Goal: Communication & Community: Answer question/provide support

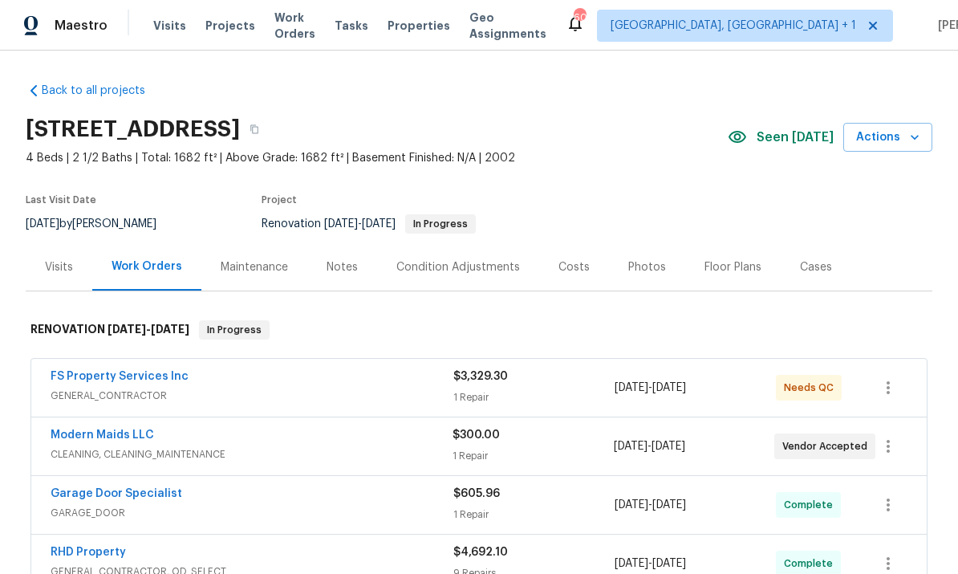
click at [139, 373] on link "FS Property Services Inc" at bounding box center [120, 376] width 138 height 11
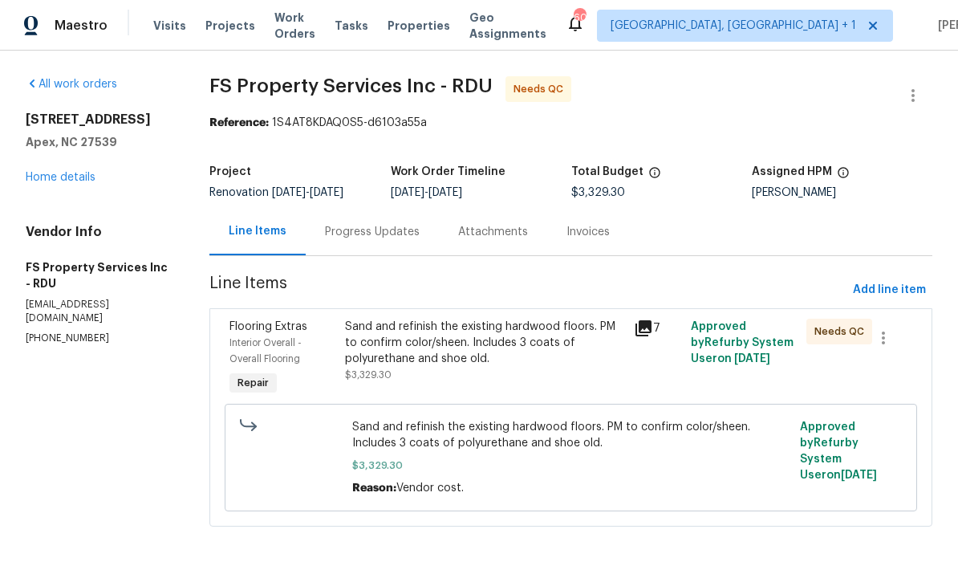
click at [435, 352] on div "Sand and refinish the existing hardwood floors. PM to confirm color/sheen. Incl…" at bounding box center [484, 342] width 278 height 48
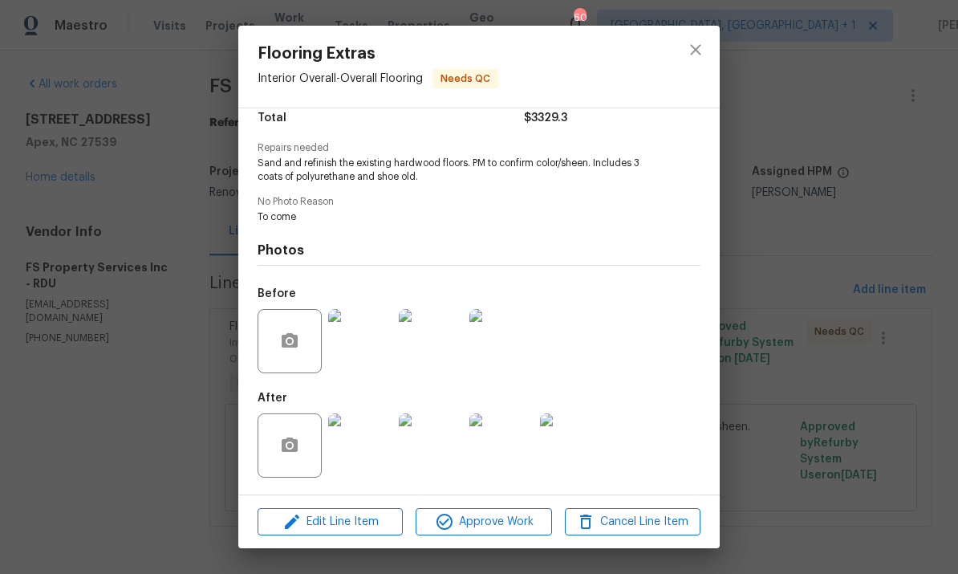
scroll to position [142, 0]
click at [448, 348] on img at bounding box center [431, 341] width 64 height 64
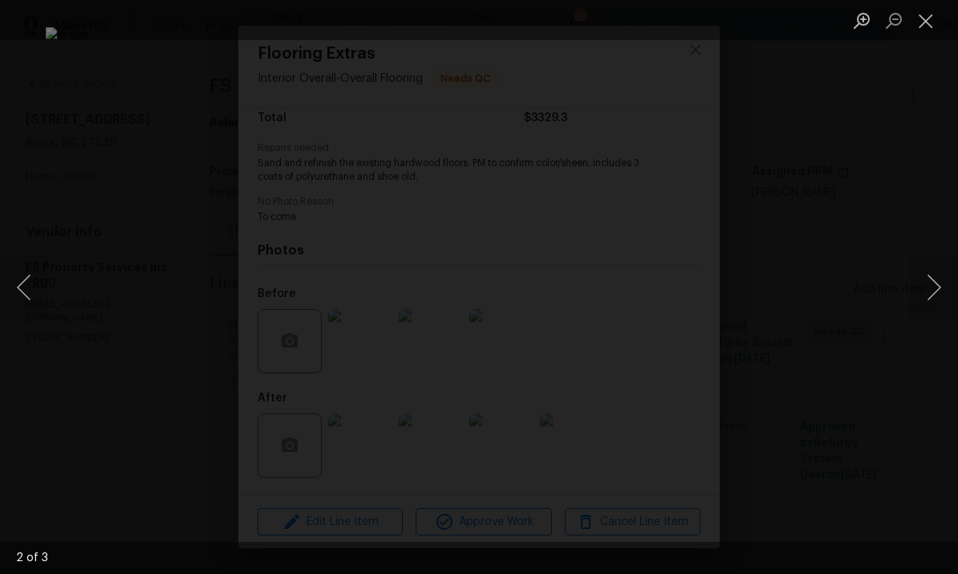
click at [951, 343] on div "Lightbox" at bounding box center [479, 287] width 958 height 574
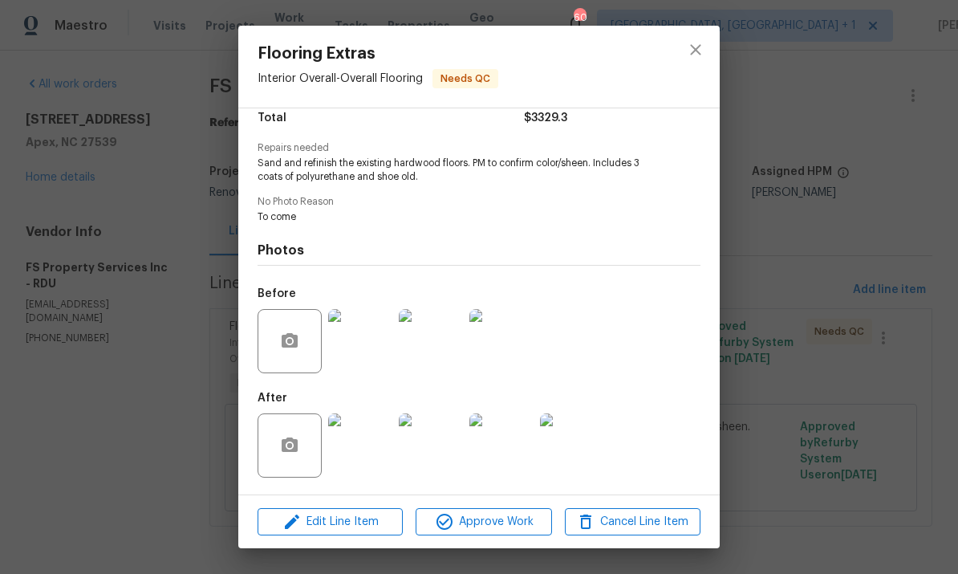
click at [375, 457] on img at bounding box center [360, 445] width 64 height 64
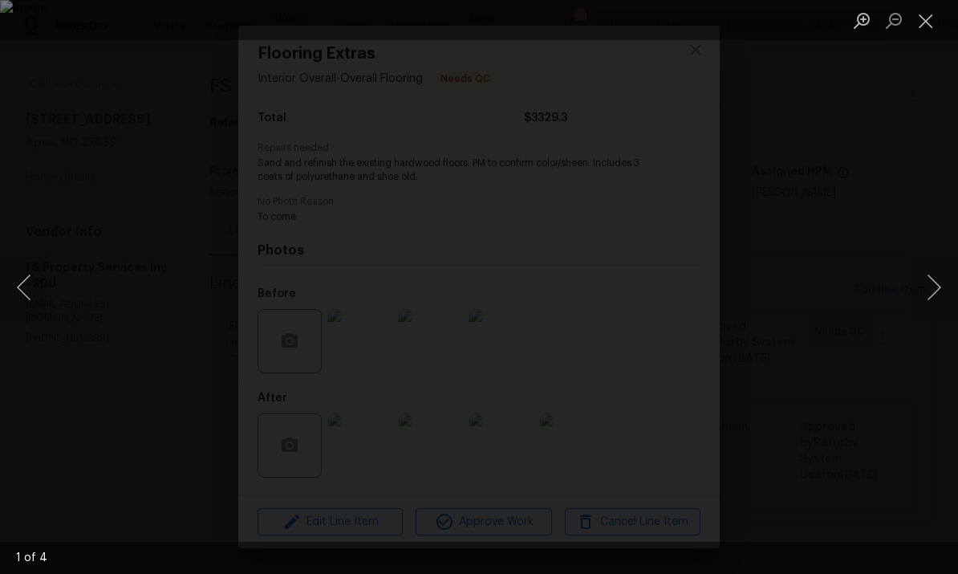
click at [947, 290] on button "Next image" at bounding box center [934, 287] width 48 height 64
click at [947, 291] on button "Next image" at bounding box center [934, 287] width 48 height 64
click at [949, 287] on button "Next image" at bounding box center [934, 287] width 48 height 64
click at [952, 286] on button "Next image" at bounding box center [934, 287] width 48 height 64
click at [955, 359] on div "Lightbox" at bounding box center [479, 287] width 958 height 574
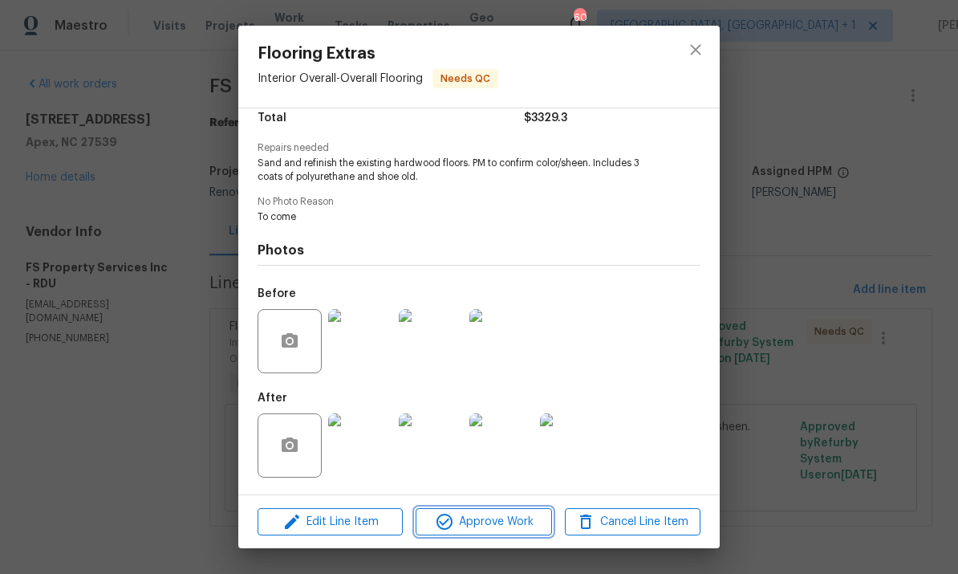
click at [503, 518] on span "Approve Work" at bounding box center [483, 522] width 126 height 20
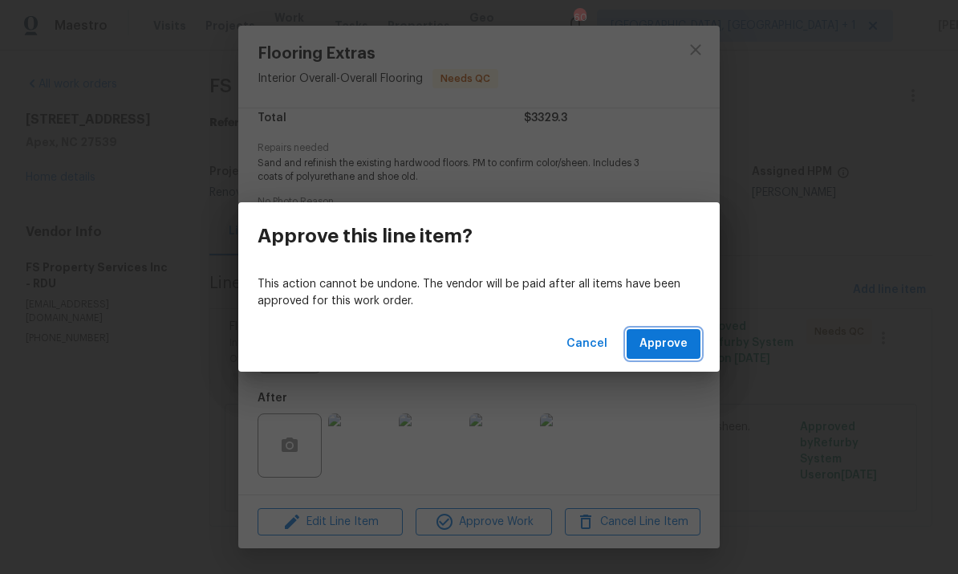
click at [662, 337] on span "Approve" at bounding box center [663, 344] width 48 height 20
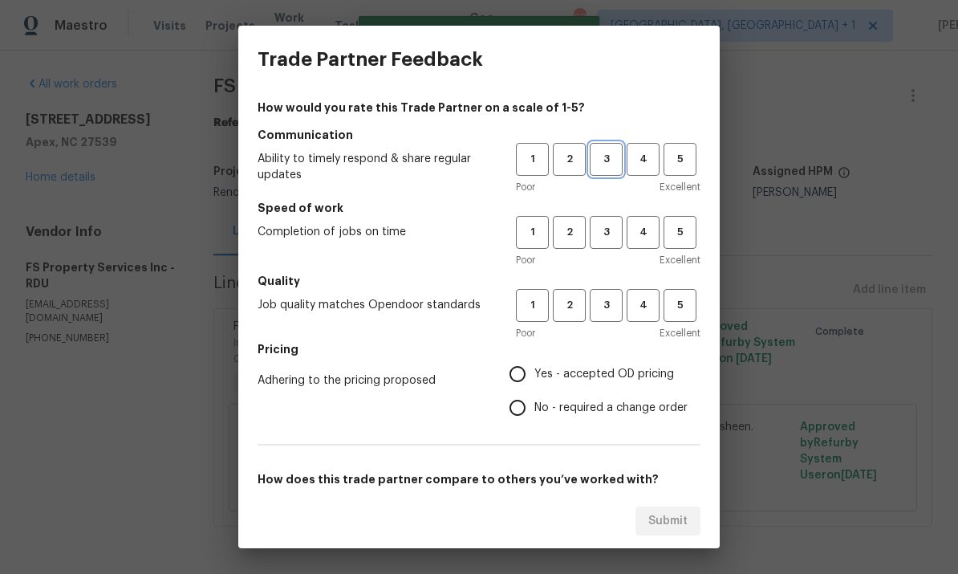
click at [616, 160] on span "3" at bounding box center [606, 159] width 30 height 18
click at [615, 220] on button "3" at bounding box center [606, 232] width 33 height 33
click at [606, 295] on button "3" at bounding box center [606, 305] width 33 height 33
click at [527, 382] on input "Yes - accepted OD pricing" at bounding box center [518, 374] width 34 height 34
radio input "true"
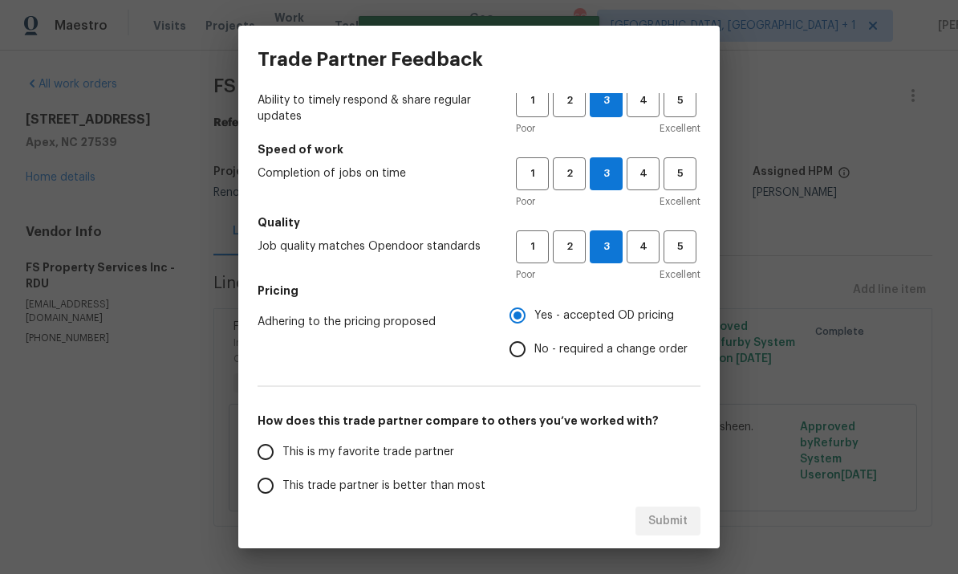
scroll to position [108, 0]
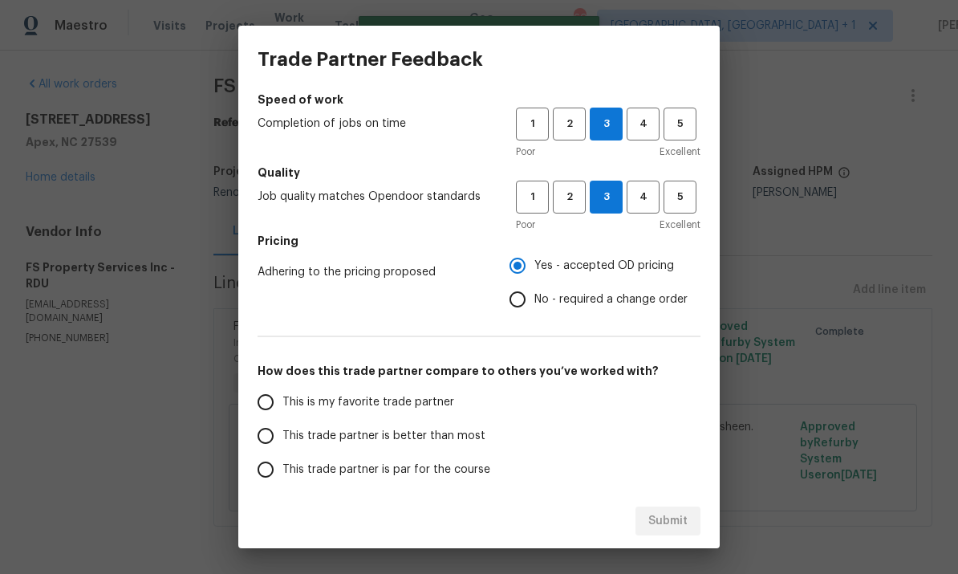
click at [270, 441] on input "This trade partner is better than most" at bounding box center [266, 436] width 34 height 34
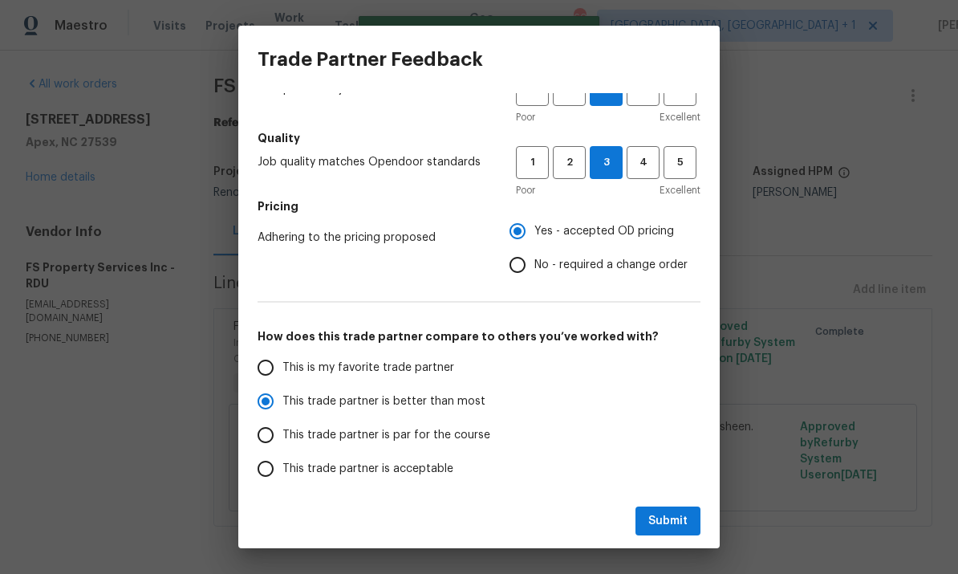
click at [685, 517] on span "Submit" at bounding box center [667, 521] width 39 height 20
radio input "true"
radio input "false"
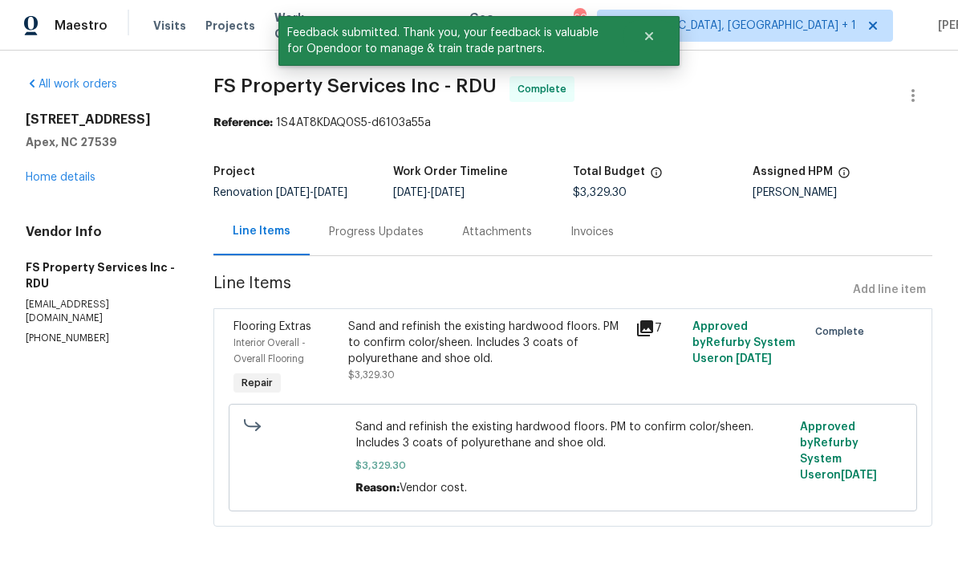
click at [69, 181] on link "Home details" at bounding box center [61, 177] width 70 height 11
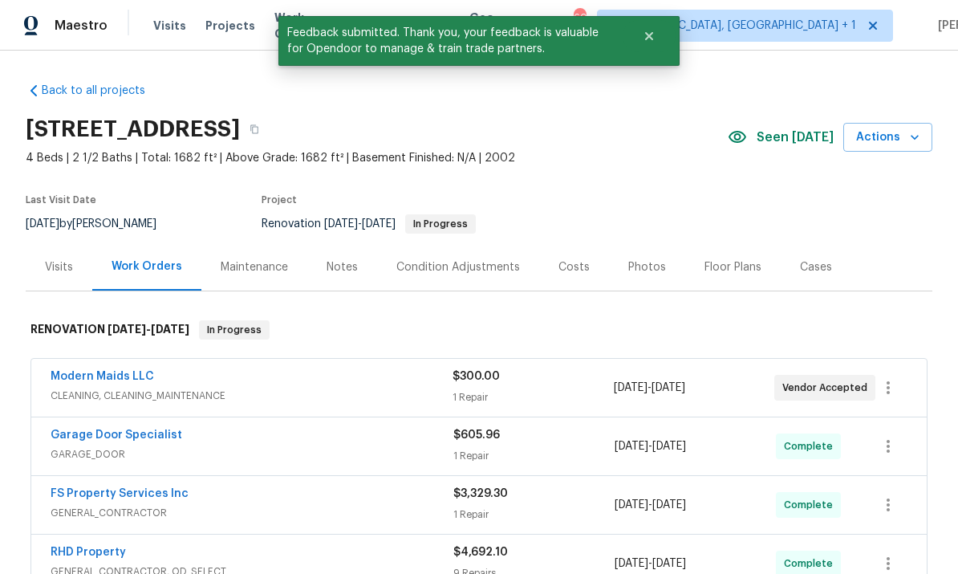
click at [134, 376] on link "Modern Maids LLC" at bounding box center [102, 376] width 103 height 11
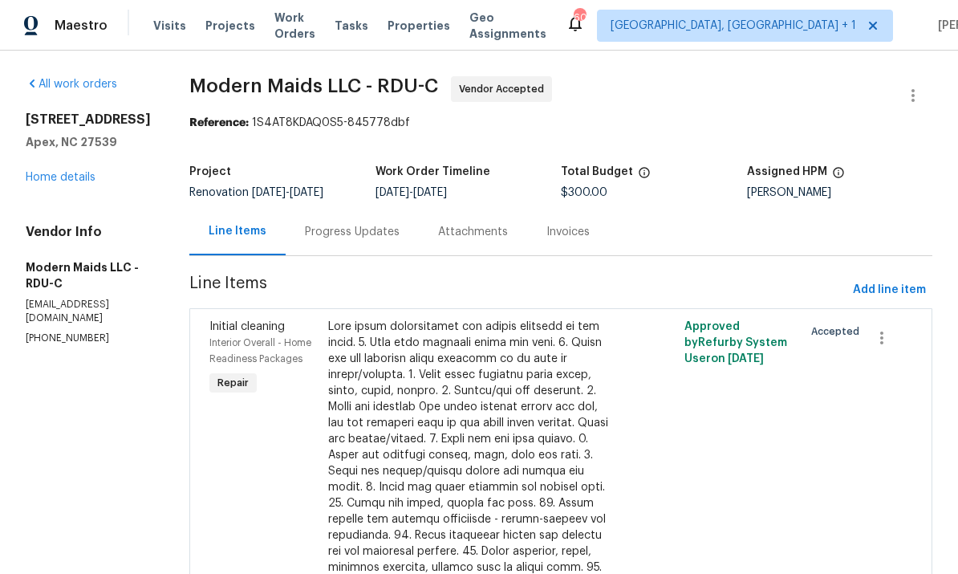
click at [387, 233] on div "Progress Updates" at bounding box center [352, 232] width 95 height 16
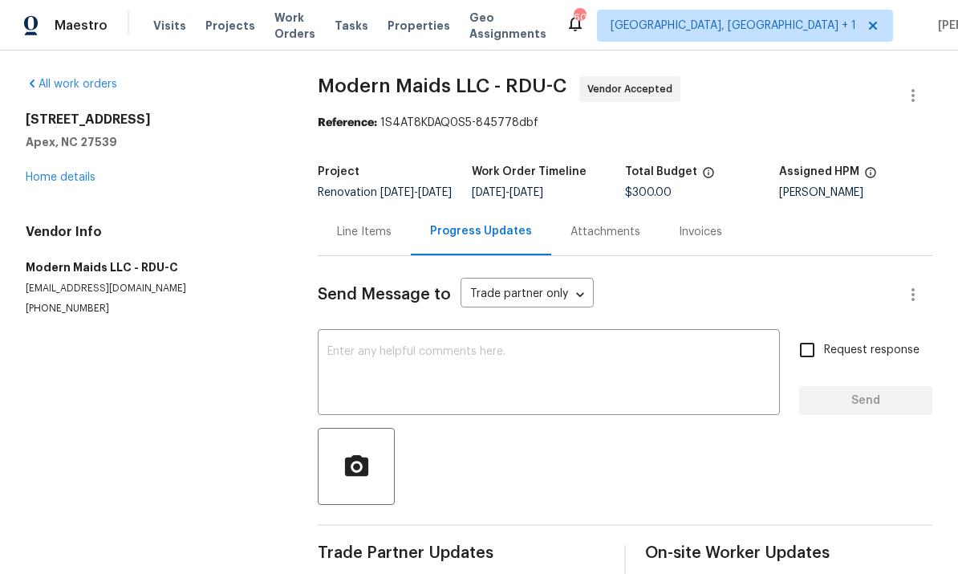
click at [89, 182] on link "Home details" at bounding box center [61, 177] width 70 height 11
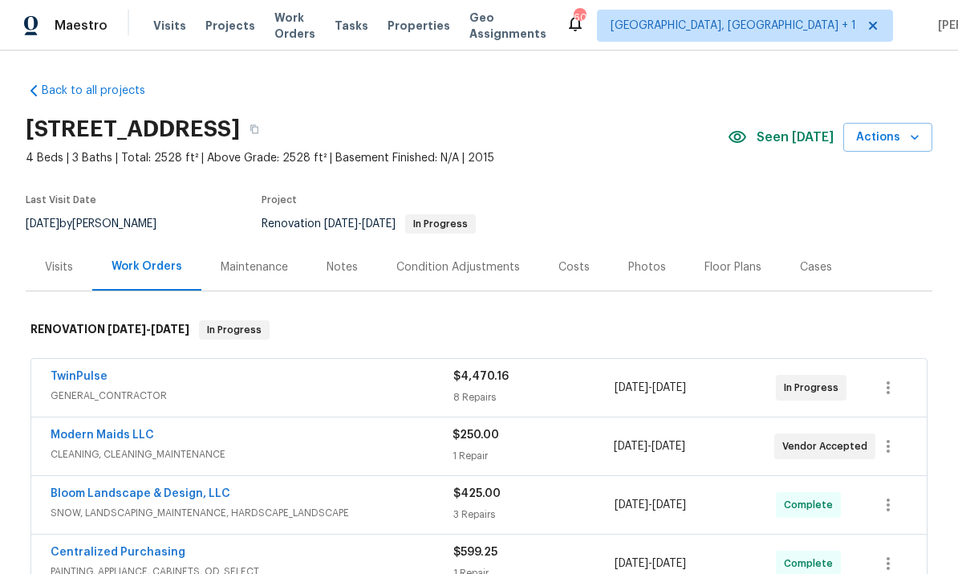
click at [114, 438] on link "Modern Maids LLC" at bounding box center [102, 434] width 103 height 11
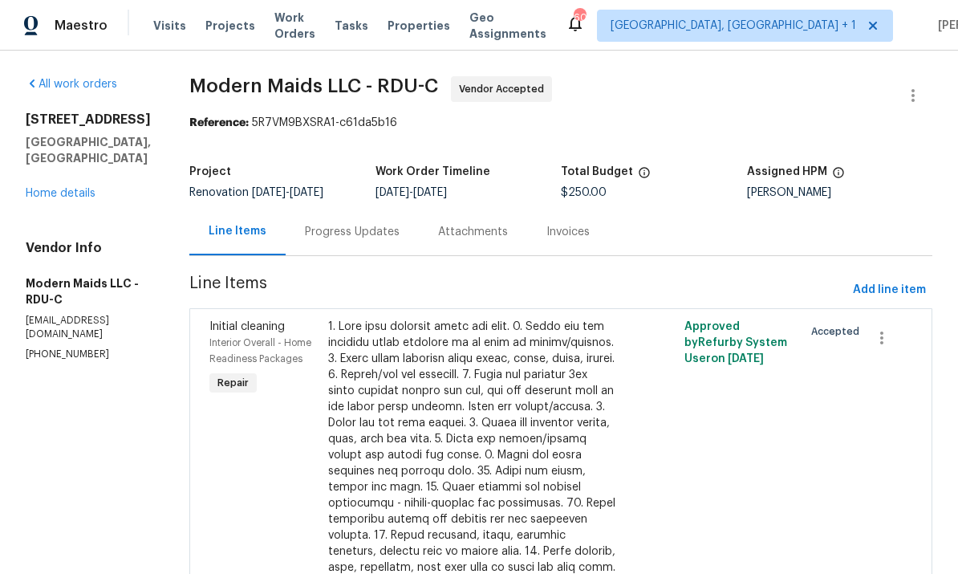
click at [377, 229] on div "Progress Updates" at bounding box center [352, 232] width 95 height 16
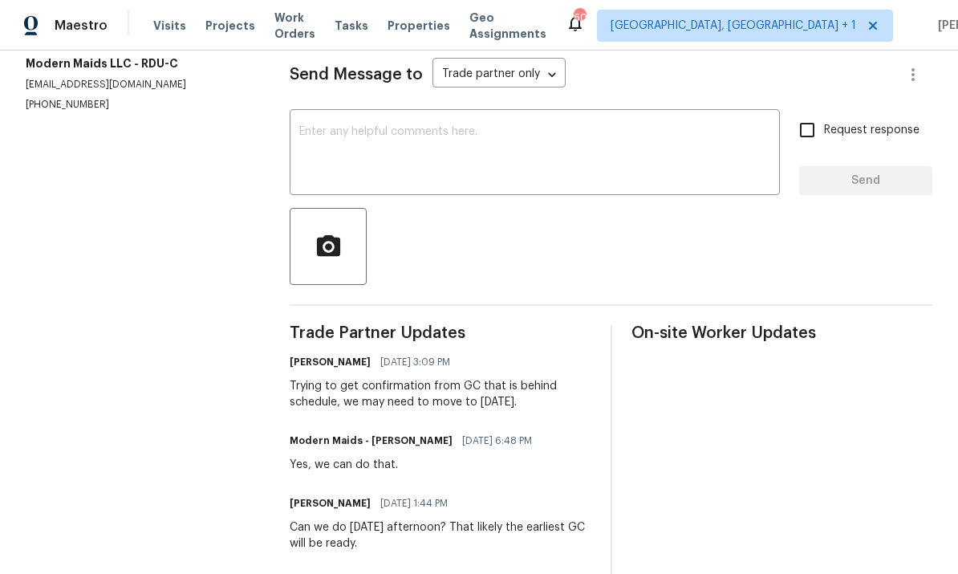
scroll to position [220, 0]
click at [352, 152] on textarea at bounding box center [534, 154] width 471 height 56
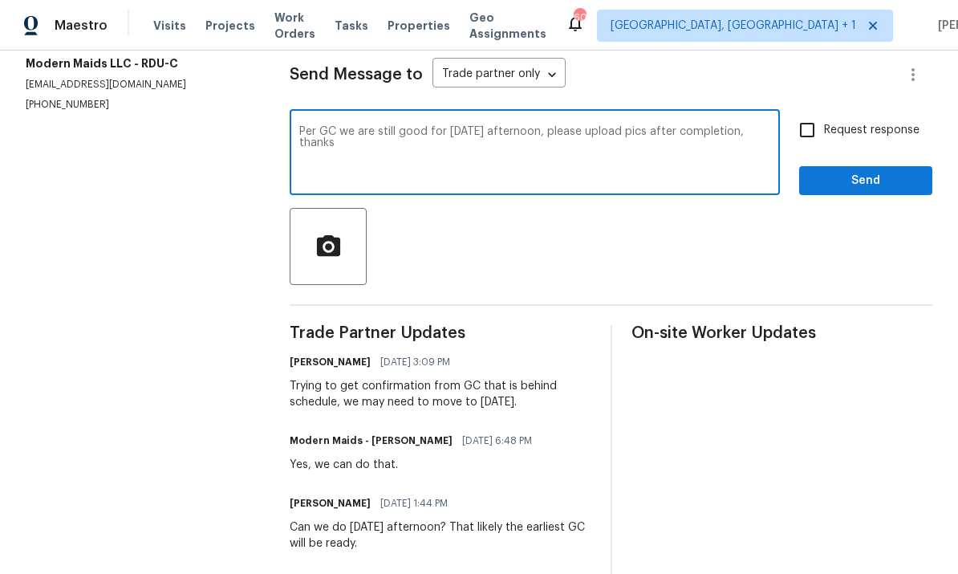
type textarea "Per GC we are still good for tomorrow afternoon, please upload pics after compl…"
click at [807, 144] on input "Request response" at bounding box center [807, 130] width 34 height 34
checkbox input "true"
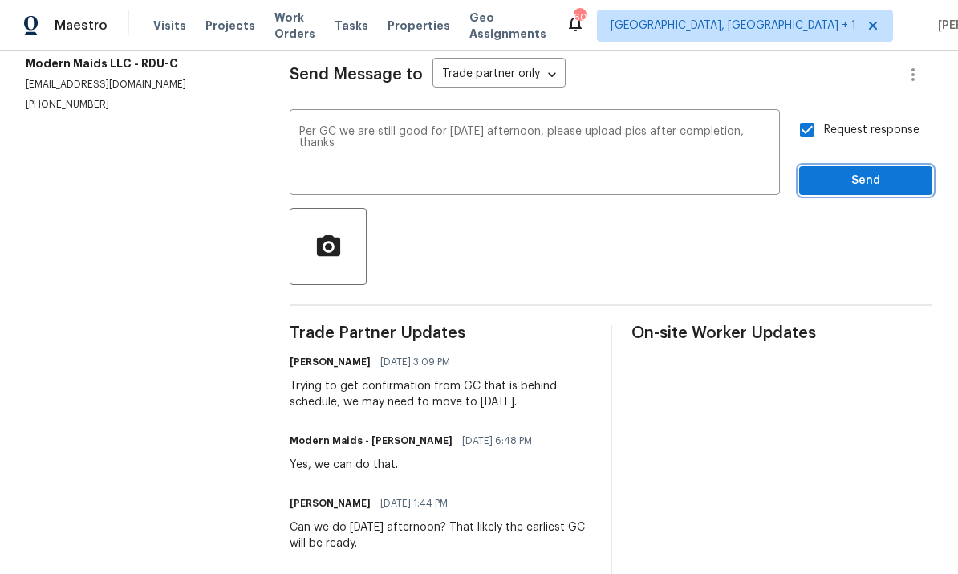
click at [865, 196] on button "Send" at bounding box center [865, 181] width 133 height 30
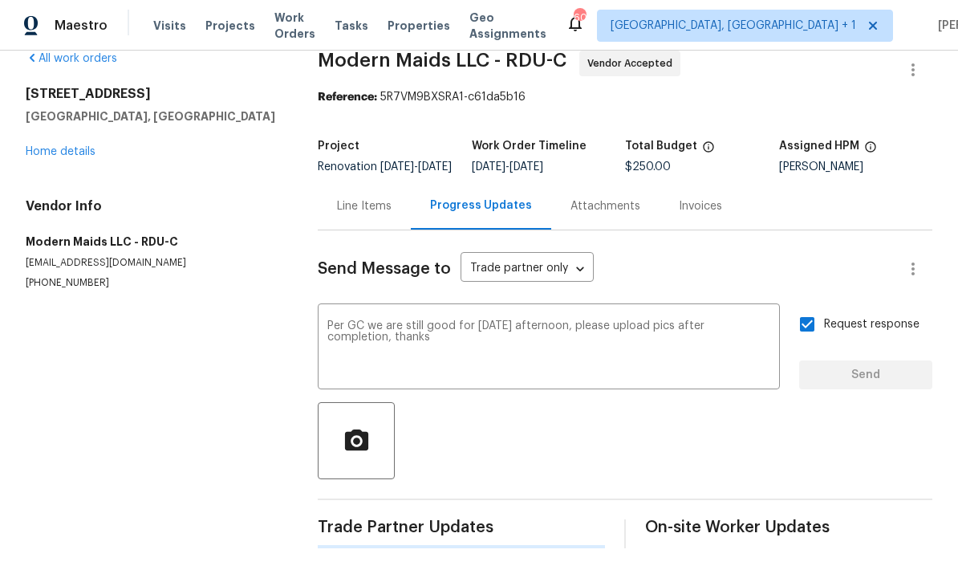
scroll to position [0, 0]
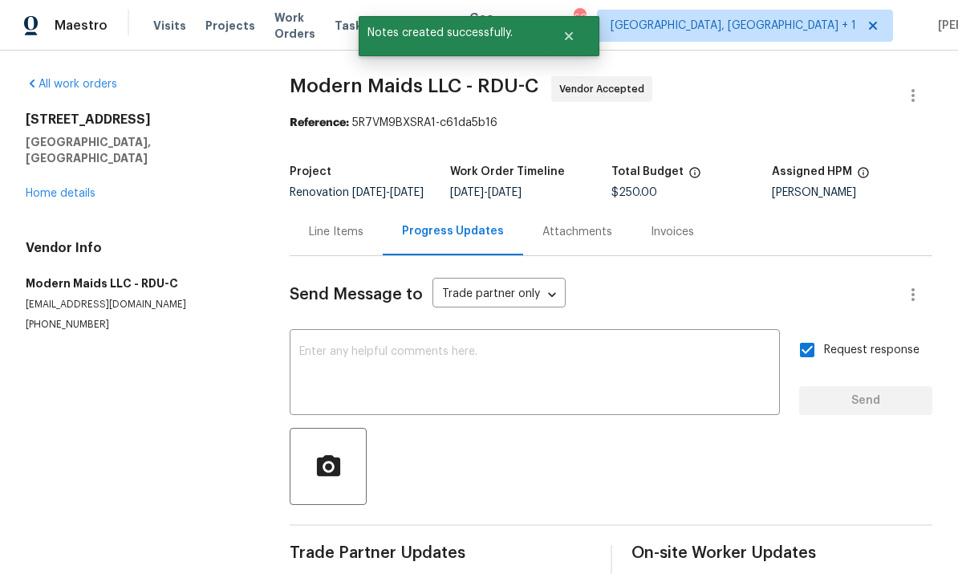
click at [61, 188] on link "Home details" at bounding box center [61, 193] width 70 height 11
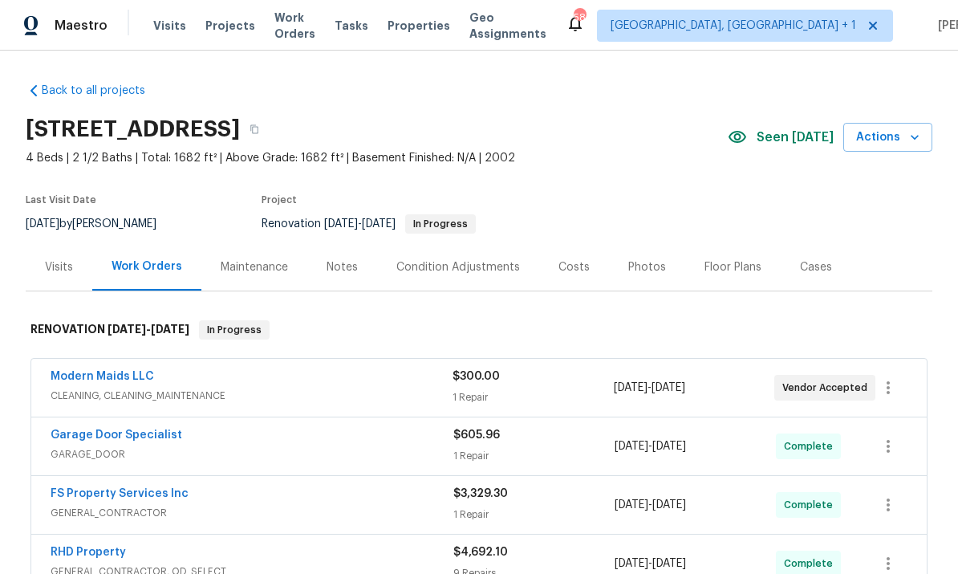
click at [98, 376] on link "Modern Maids LLC" at bounding box center [102, 376] width 103 height 11
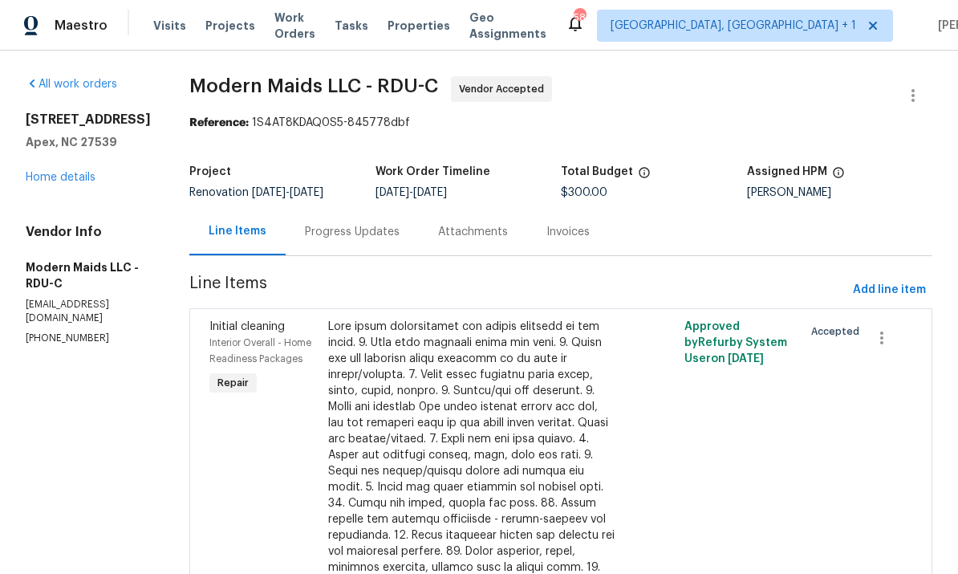
click at [362, 230] on div "Progress Updates" at bounding box center [352, 232] width 95 height 16
